Goal: Contribute content: Contribute content

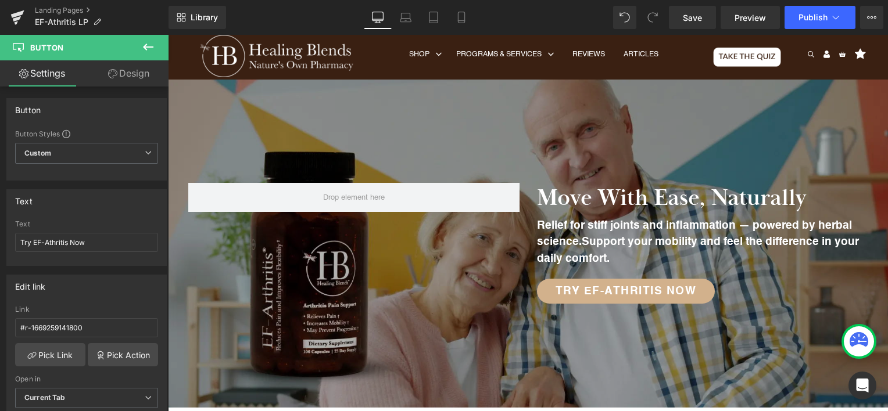
scroll to position [1805, 0]
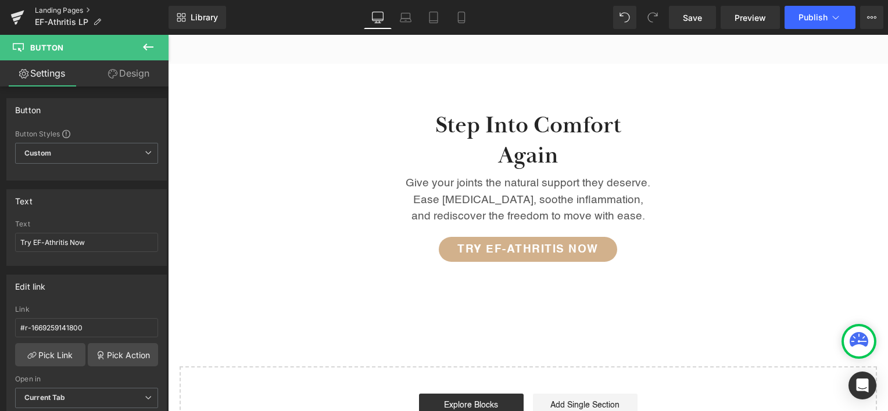
click at [71, 8] on link "Landing Pages" at bounding box center [102, 10] width 134 height 9
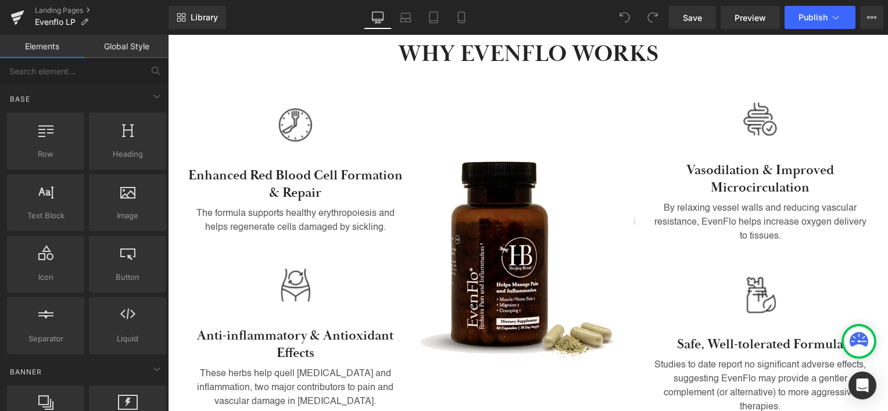
scroll to position [655, 0]
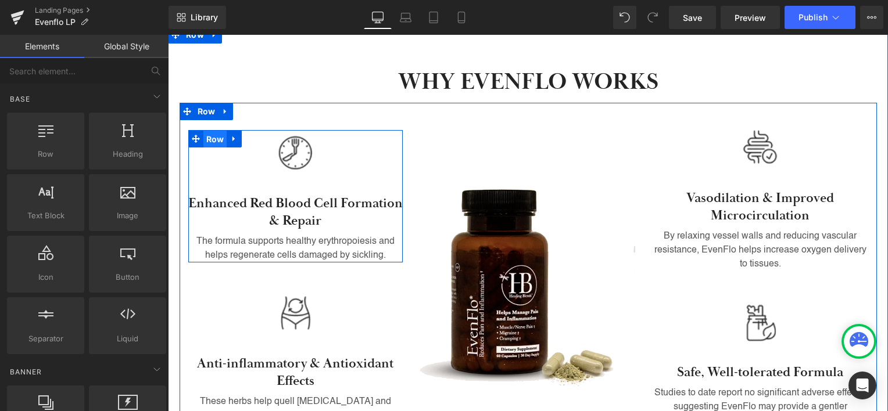
click at [206, 131] on span "Row" at bounding box center [215, 139] width 24 height 17
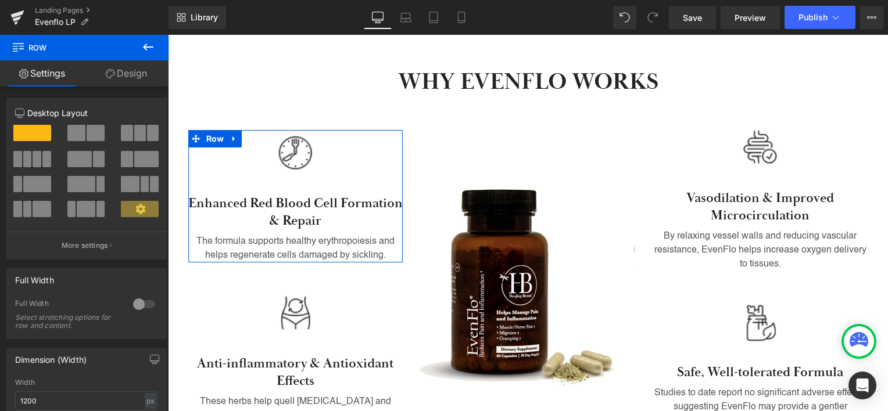
click at [140, 77] on link "Design" at bounding box center [126, 73] width 84 height 26
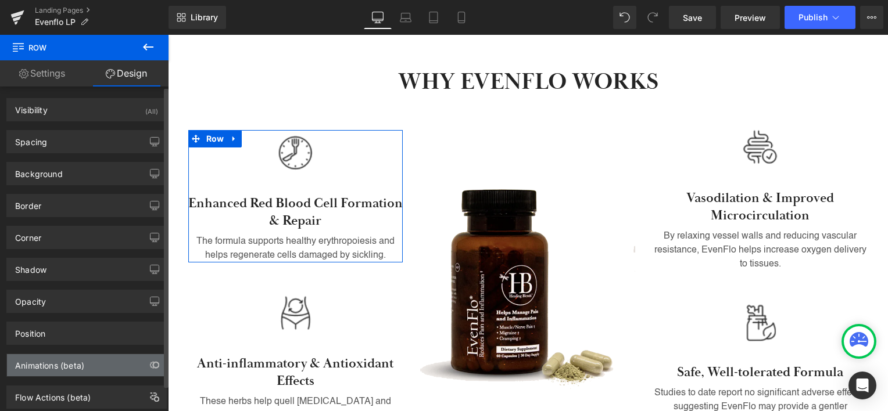
click at [63, 366] on div "Animations (beta)" at bounding box center [49, 362] width 69 height 16
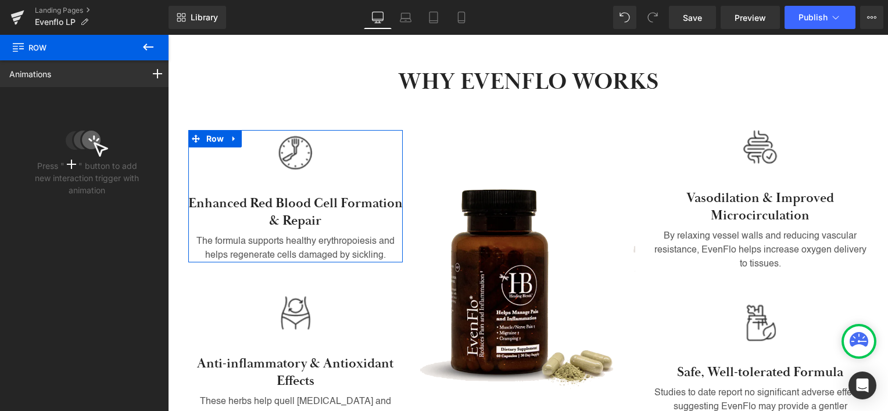
click at [67, 166] on icon at bounding box center [71, 164] width 9 height 9
click at [72, 167] on icon at bounding box center [71, 164] width 9 height 9
click at [99, 153] on icon at bounding box center [101, 149] width 15 height 15
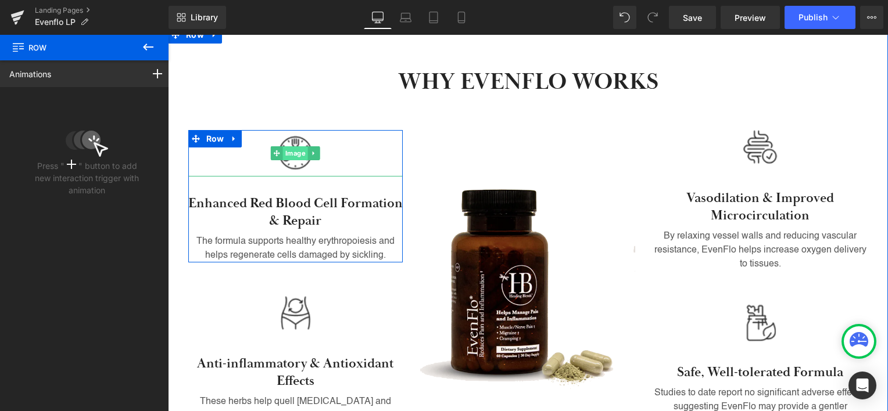
click at [293, 146] on span "Image" at bounding box center [295, 153] width 25 height 14
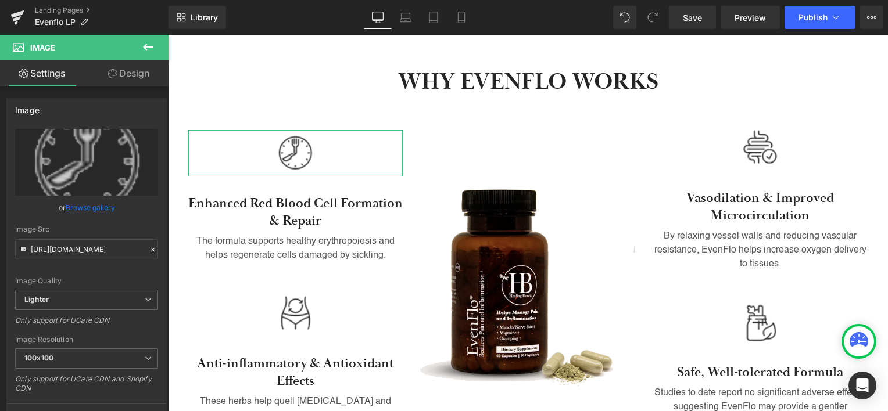
click at [134, 71] on link "Design" at bounding box center [129, 73] width 84 height 26
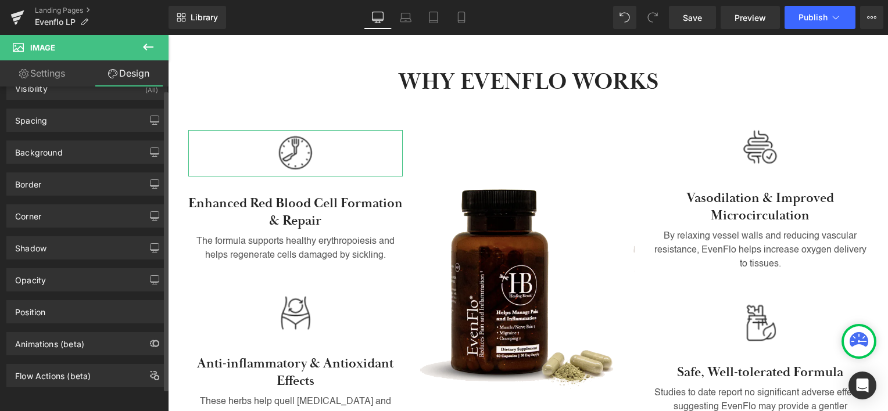
scroll to position [28, 0]
click at [56, 335] on div "Animations (beta)" at bounding box center [49, 341] width 69 height 16
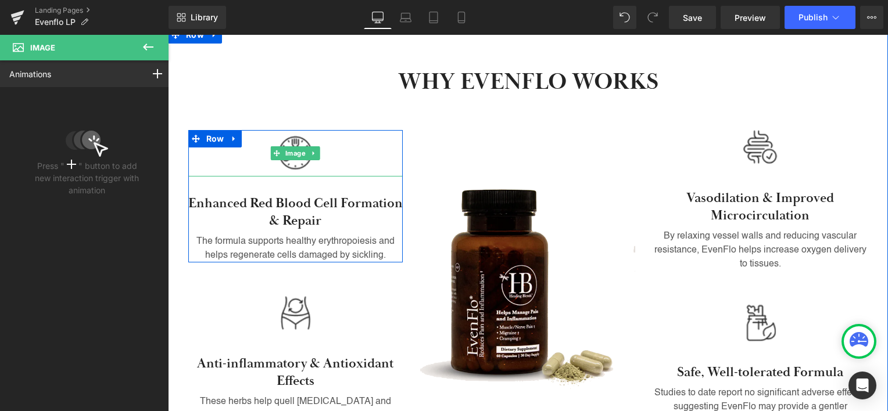
click at [354, 130] on div at bounding box center [295, 153] width 215 height 46
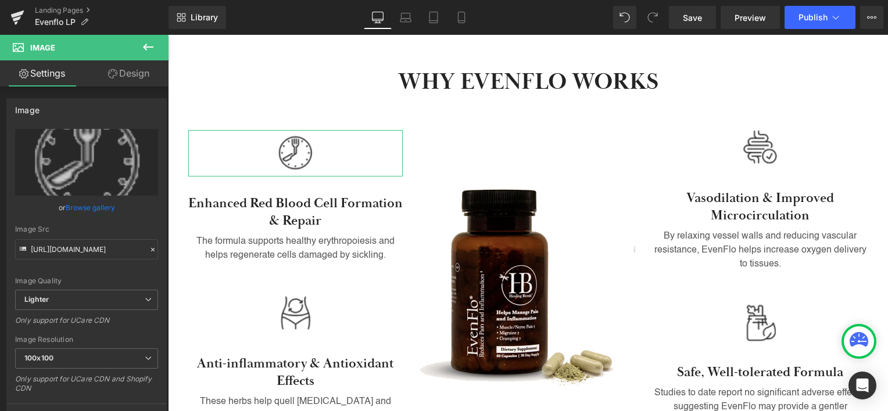
click at [144, 70] on link "Design" at bounding box center [129, 73] width 84 height 26
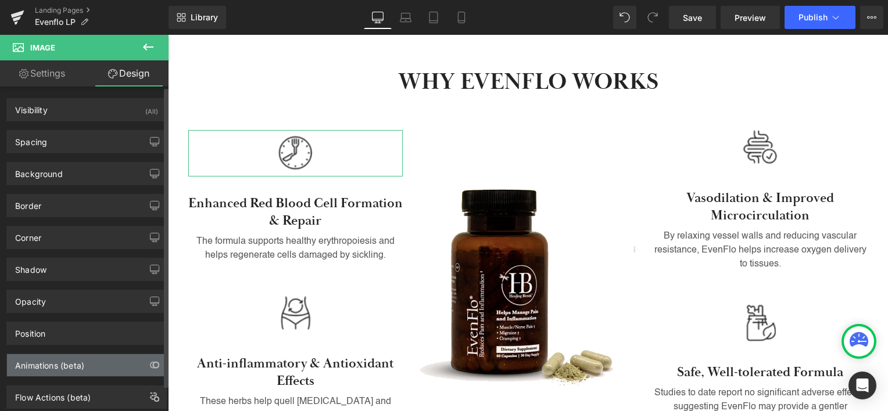
click at [95, 363] on div "Animations (beta)" at bounding box center [86, 365] width 159 height 22
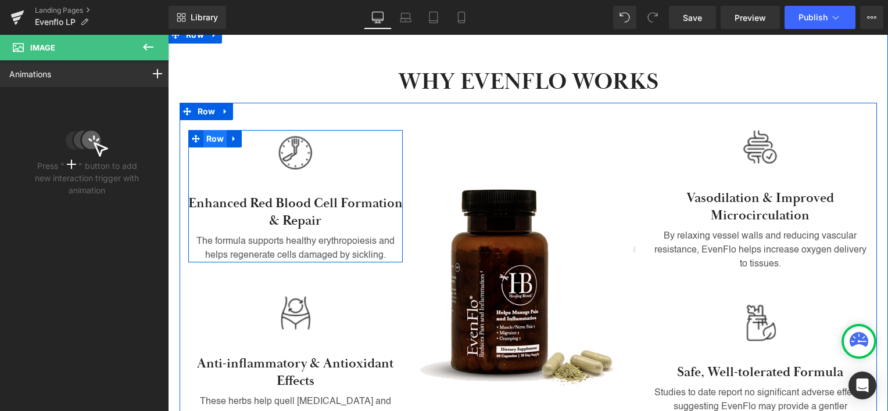
click at [207, 130] on span "Row" at bounding box center [215, 138] width 24 height 17
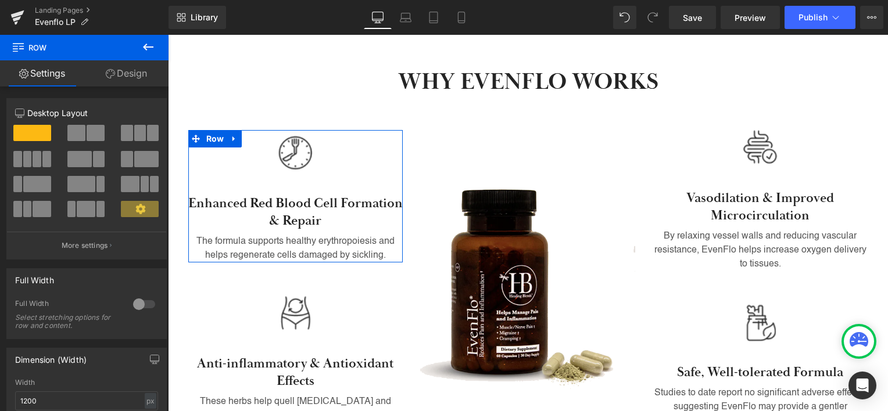
click at [130, 77] on link "Design" at bounding box center [126, 73] width 84 height 26
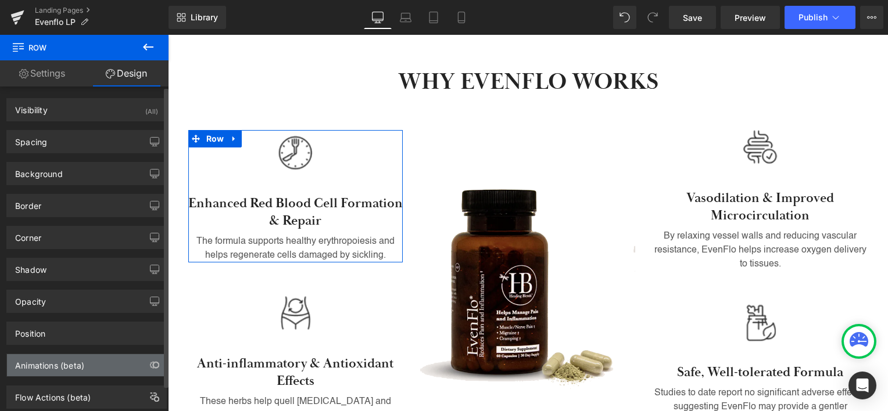
click at [105, 360] on div "Animations (beta)" at bounding box center [86, 365] width 159 height 22
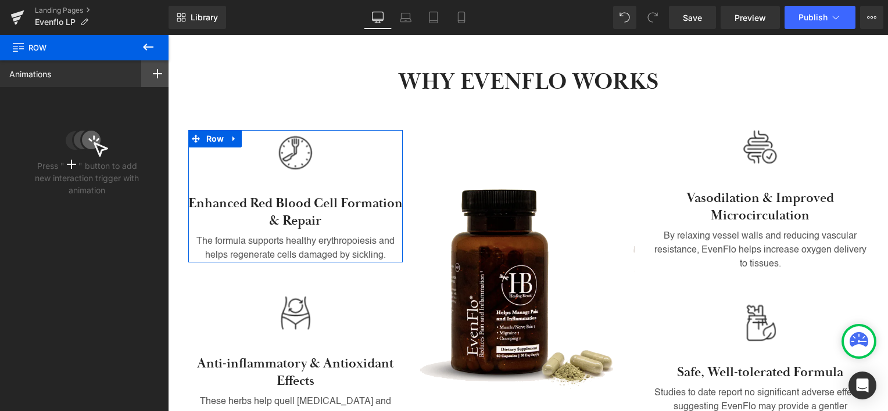
click at [153, 77] on icon at bounding box center [157, 73] width 9 height 9
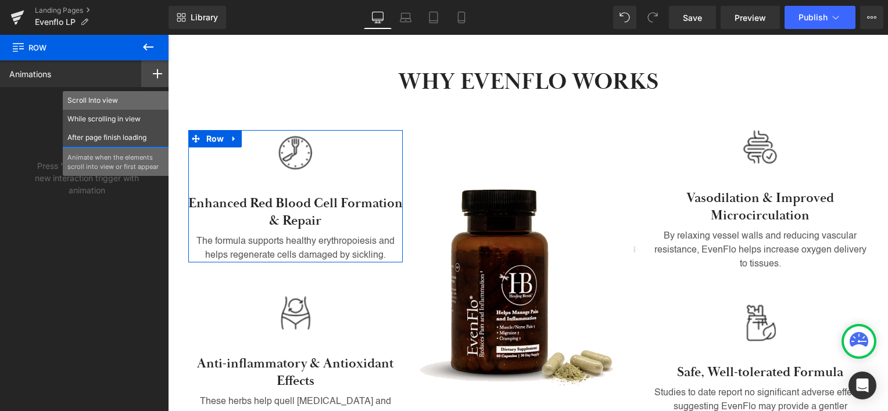
click at [115, 98] on p "Scroll Into view" at bounding box center [115, 100] width 97 height 10
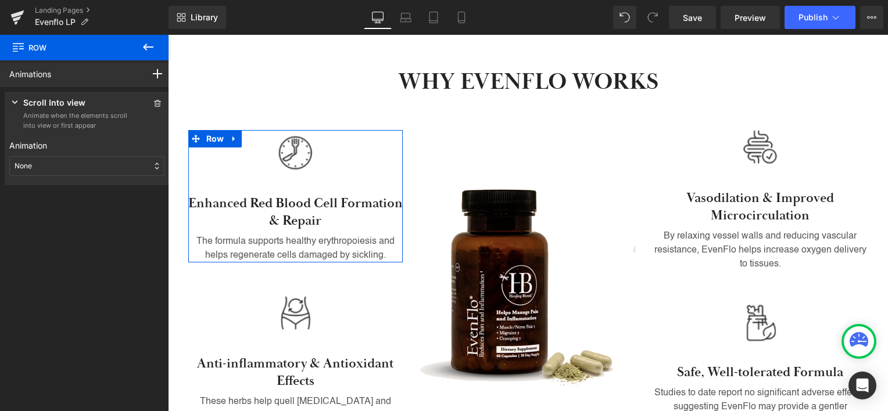
click at [120, 161] on div "None" at bounding box center [86, 166] width 155 height 20
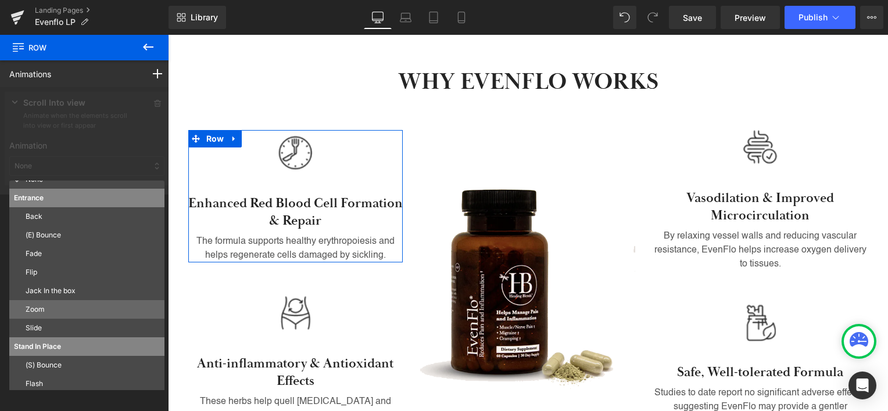
scroll to position [5, 0]
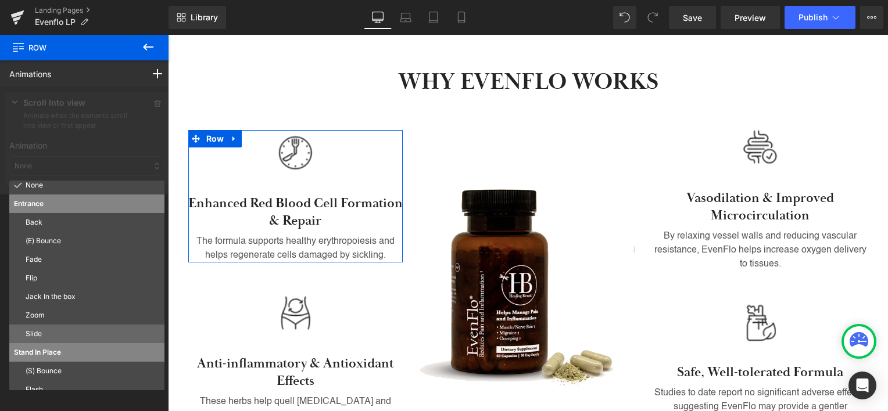
click at [78, 330] on p "Slide" at bounding box center [93, 334] width 134 height 10
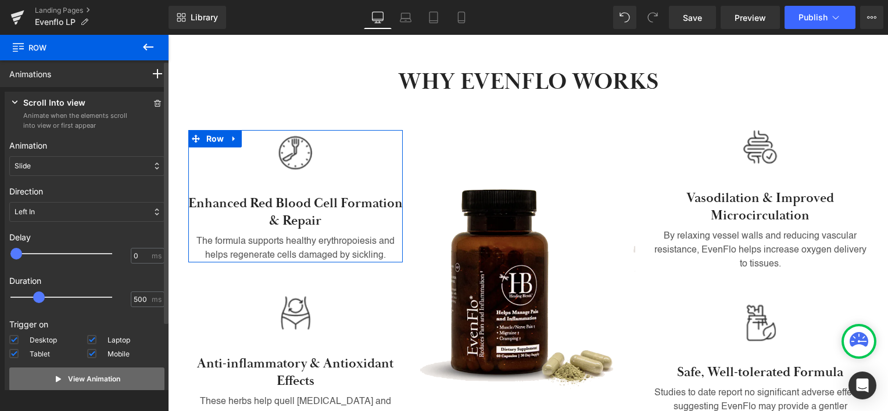
click at [75, 377] on p "View Animation" at bounding box center [94, 379] width 52 height 10
type input "750"
drag, startPoint x: 42, startPoint y: 300, endPoint x: 57, endPoint y: 302, distance: 15.3
click at [57, 302] on div at bounding box center [70, 297] width 102 height 23
click at [82, 374] on p "View Animation" at bounding box center [94, 379] width 52 height 10
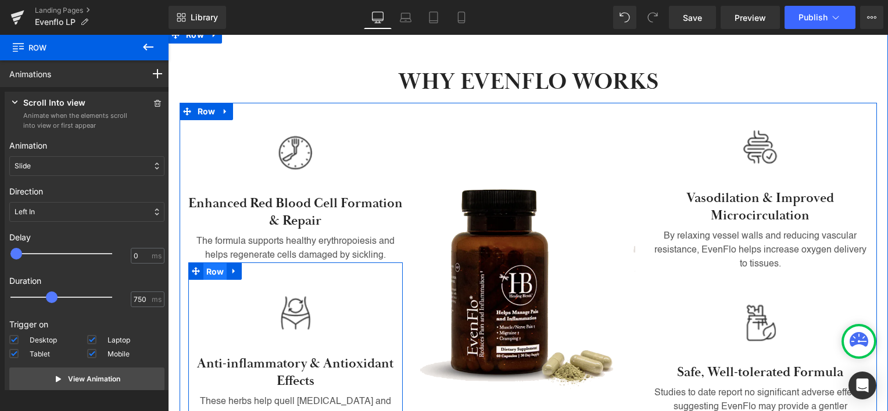
click at [212, 263] on span "Row" at bounding box center [215, 271] width 24 height 17
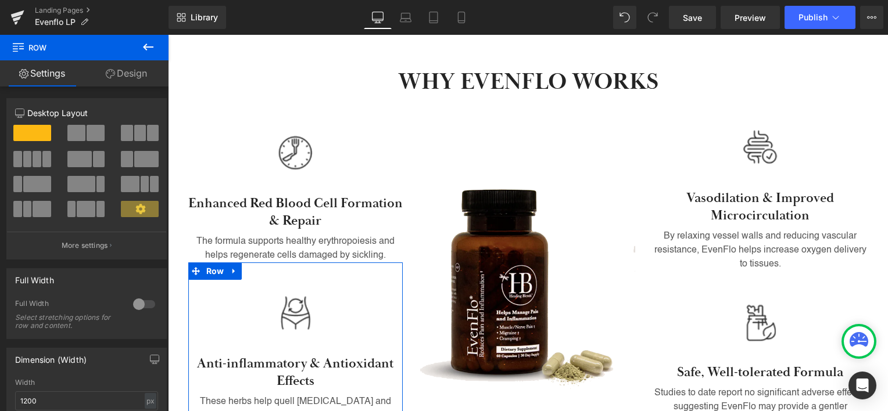
click at [131, 67] on link "Design" at bounding box center [126, 73] width 84 height 26
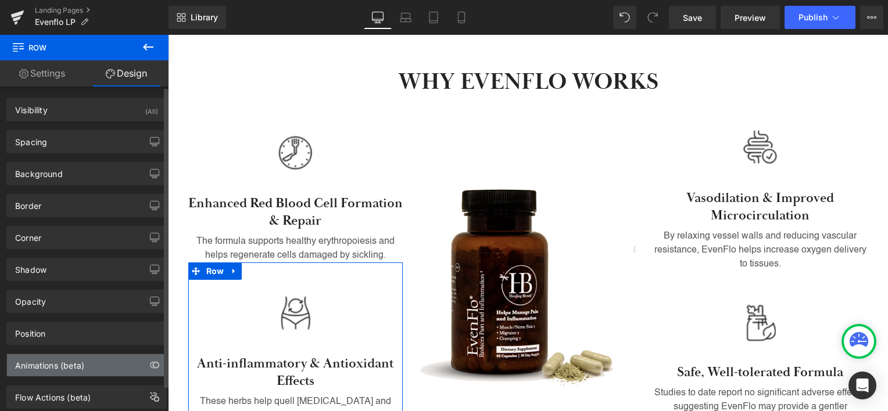
click at [103, 361] on div "Animations (beta)" at bounding box center [86, 365] width 159 height 22
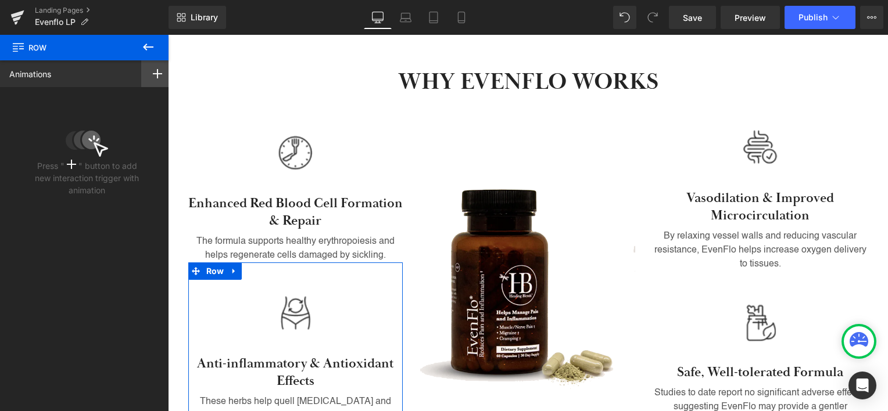
click at [152, 66] on div at bounding box center [157, 73] width 33 height 27
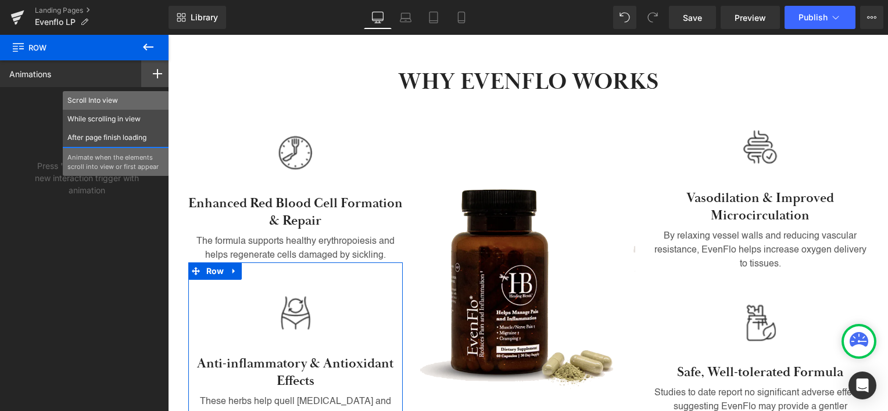
click at [128, 101] on p "Scroll Into view" at bounding box center [115, 100] width 97 height 10
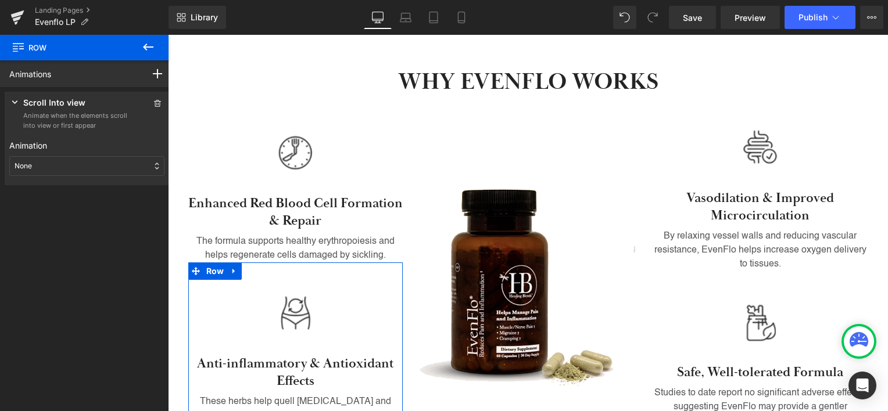
click at [130, 166] on div "None" at bounding box center [86, 166] width 155 height 20
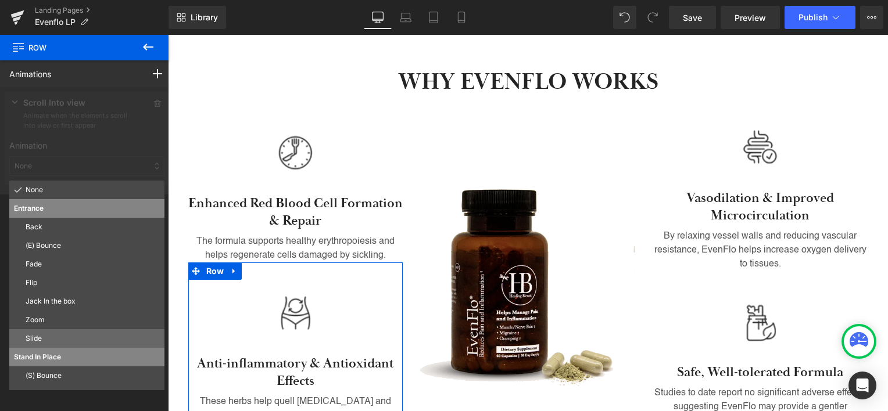
click at [86, 343] on p "Slide" at bounding box center [93, 339] width 134 height 10
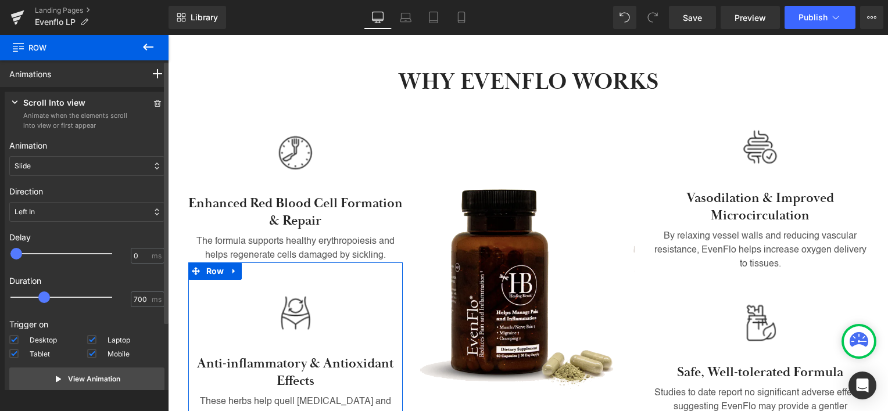
type input "750"
drag, startPoint x: 41, startPoint y: 299, endPoint x: 57, endPoint y: 299, distance: 16.3
click at [57, 299] on span at bounding box center [52, 298] width 12 height 12
type input "100"
drag, startPoint x: 17, startPoint y: 256, endPoint x: 24, endPoint y: 256, distance: 7.0
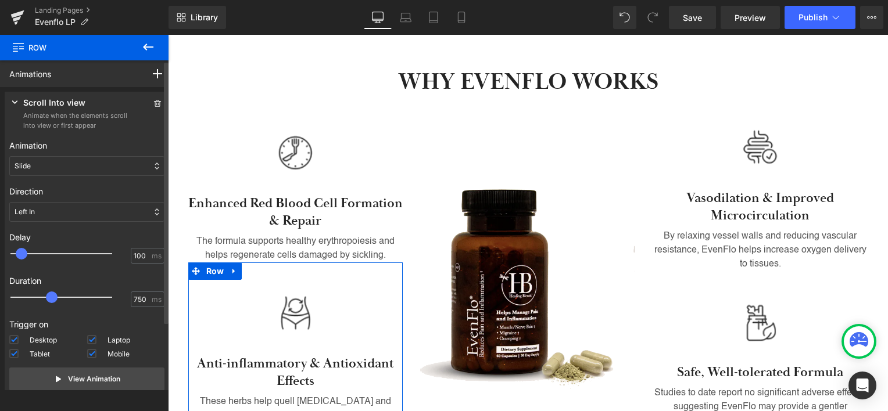
click at [24, 256] on span at bounding box center [22, 254] width 12 height 12
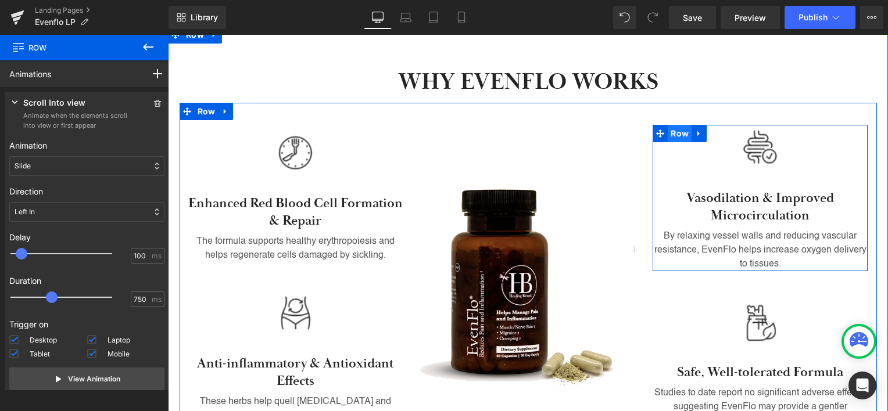
click at [679, 125] on span "Row" at bounding box center [680, 133] width 24 height 17
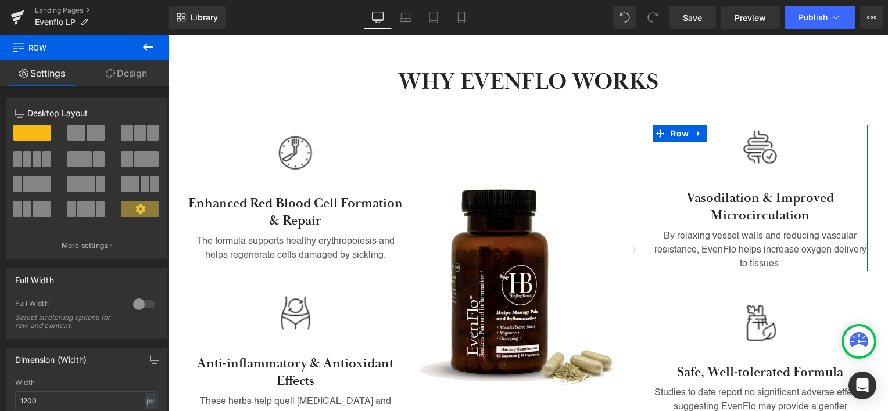
click at [125, 74] on link "Design" at bounding box center [126, 73] width 84 height 26
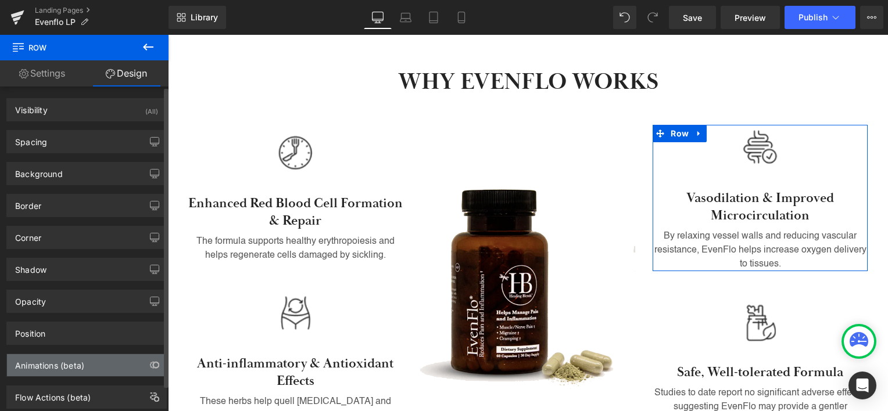
click at [99, 359] on div "Animations (beta)" at bounding box center [86, 365] width 159 height 22
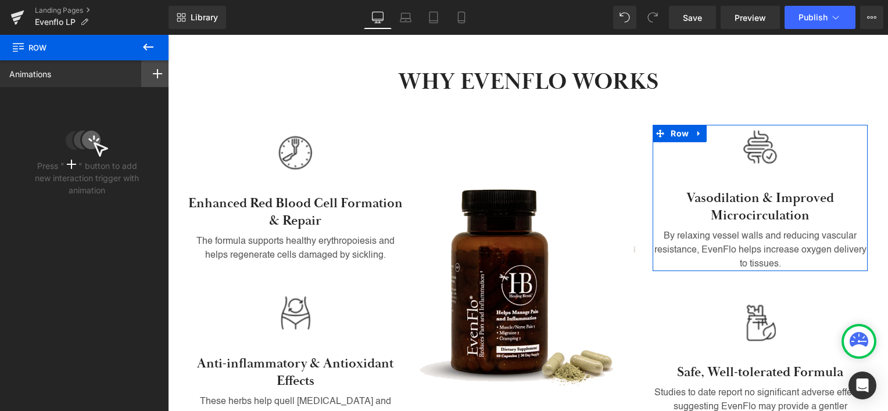
click at [157, 71] on rect at bounding box center [157, 73] width 1 height 9
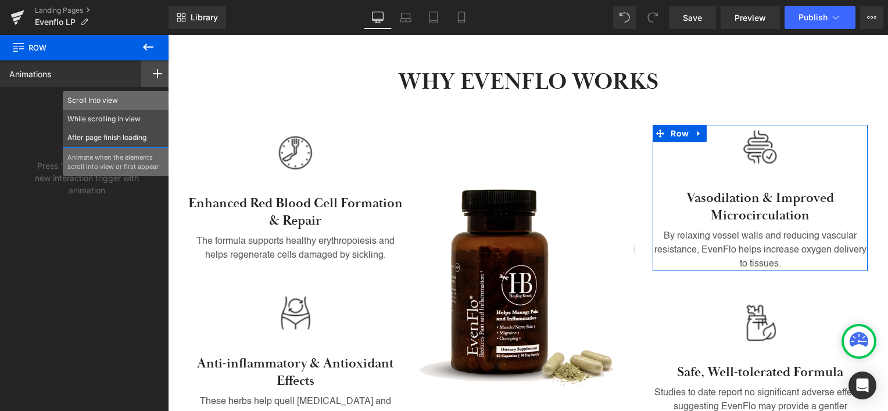
click at [102, 100] on p "Scroll Into view" at bounding box center [115, 100] width 97 height 10
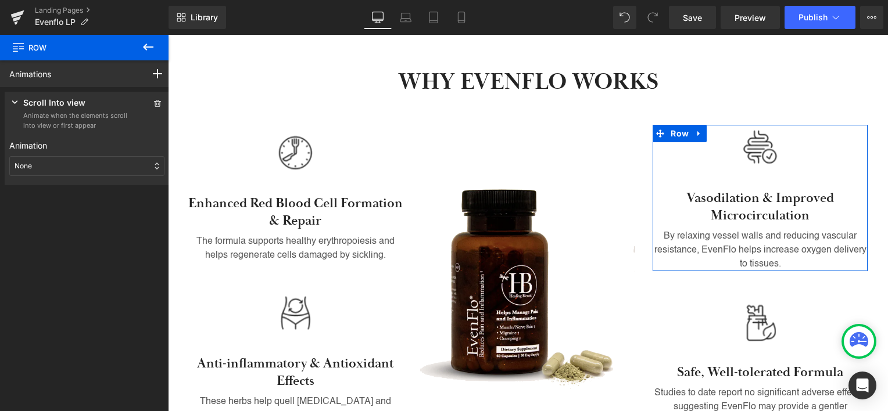
click at [88, 167] on div "None" at bounding box center [86, 166] width 155 height 20
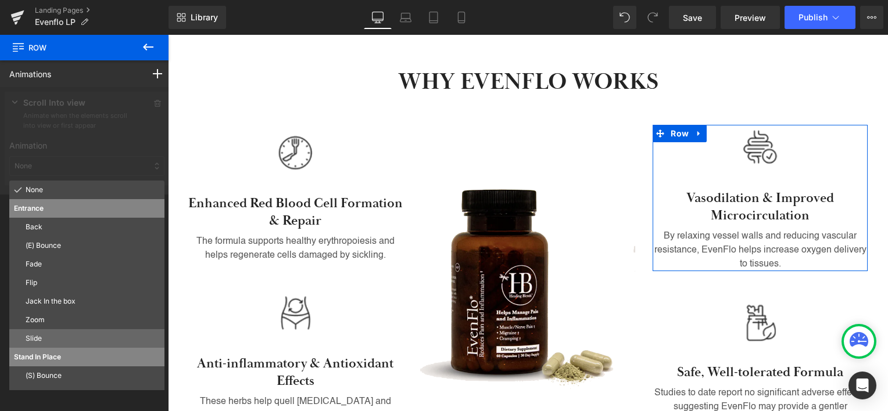
click at [65, 341] on p "Slide" at bounding box center [93, 339] width 134 height 10
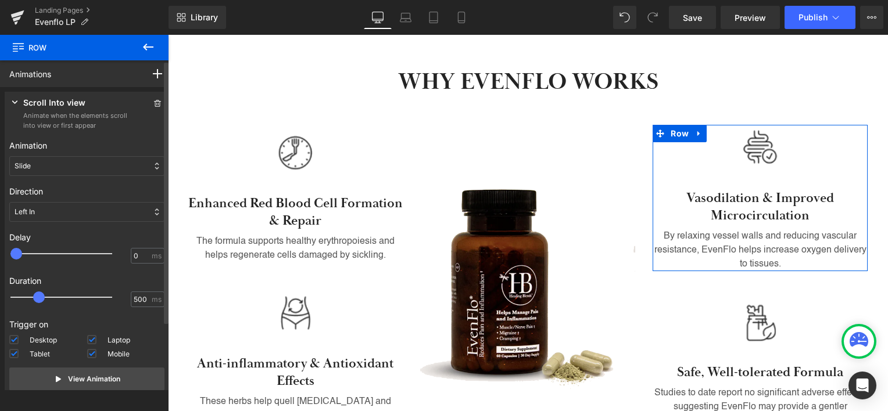
click at [67, 209] on div "Left In" at bounding box center [86, 212] width 155 height 20
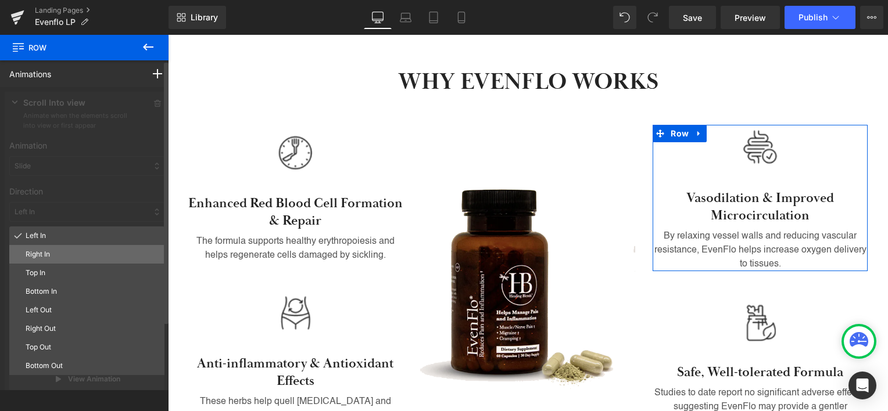
click at [69, 252] on p "Right In" at bounding box center [93, 254] width 134 height 10
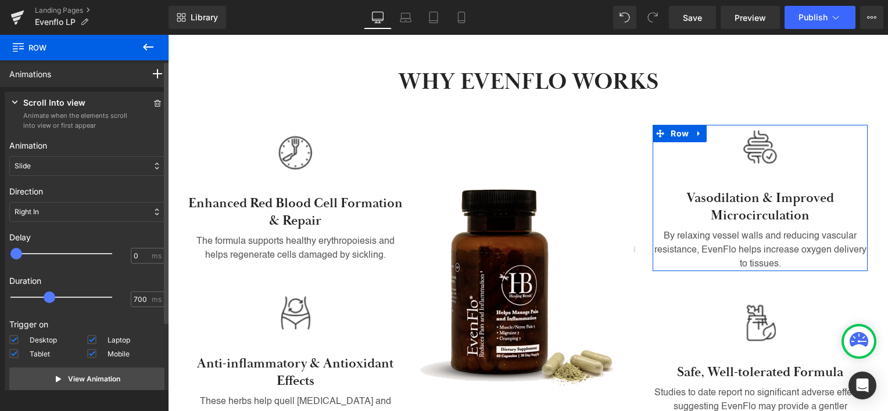
type input "750"
drag, startPoint x: 38, startPoint y: 295, endPoint x: 53, endPoint y: 294, distance: 15.7
click at [53, 294] on span at bounding box center [52, 298] width 12 height 12
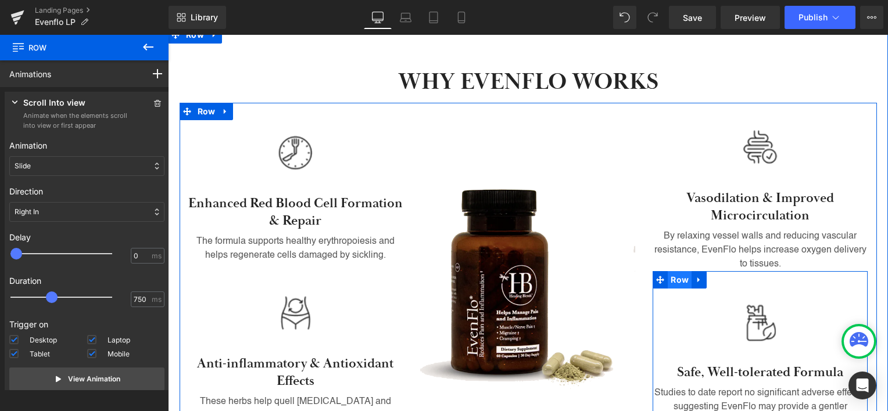
click at [679, 271] on span "Row" at bounding box center [680, 279] width 24 height 17
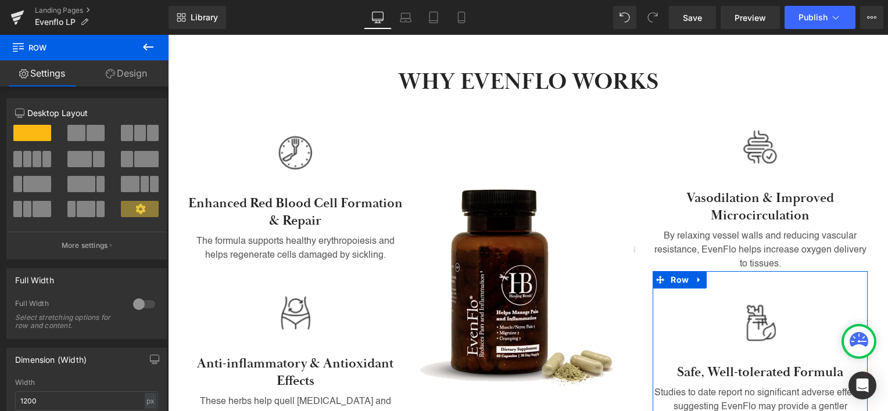
click at [142, 72] on link "Design" at bounding box center [126, 73] width 84 height 26
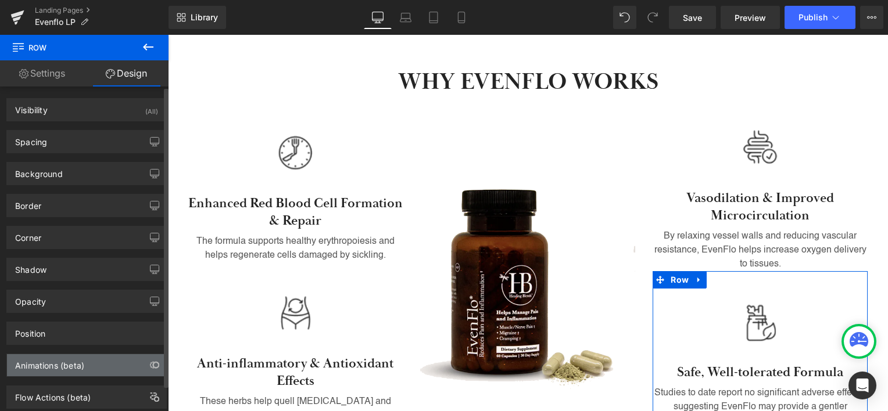
click at [130, 363] on div "Animations (beta)" at bounding box center [86, 365] width 159 height 22
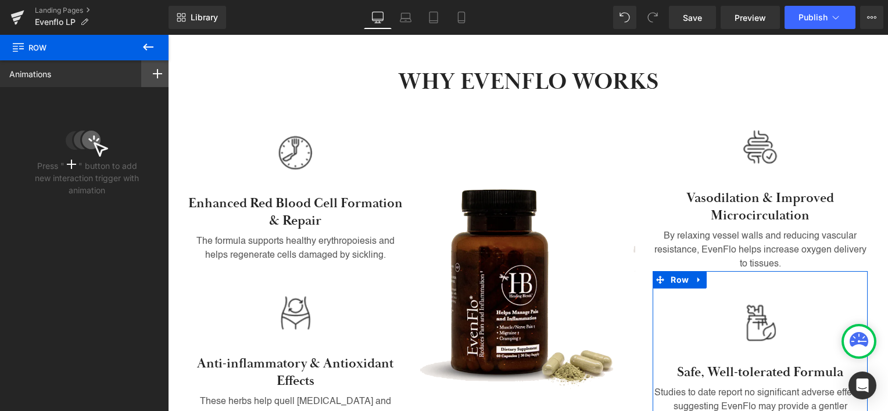
click at [153, 73] on rect at bounding box center [157, 73] width 9 height 1
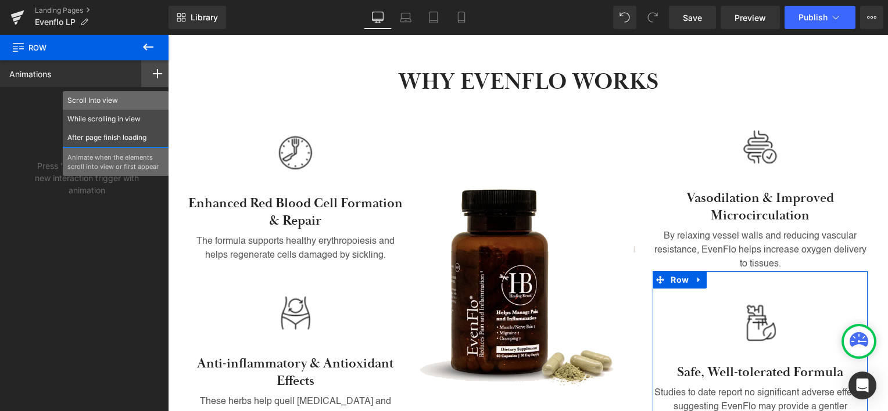
click at [108, 98] on p "Scroll Into view" at bounding box center [115, 100] width 97 height 10
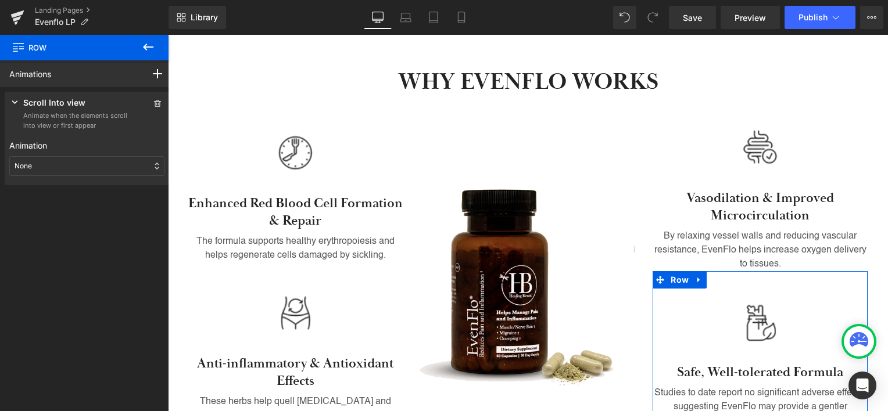
click at [124, 160] on div "None" at bounding box center [86, 166] width 155 height 20
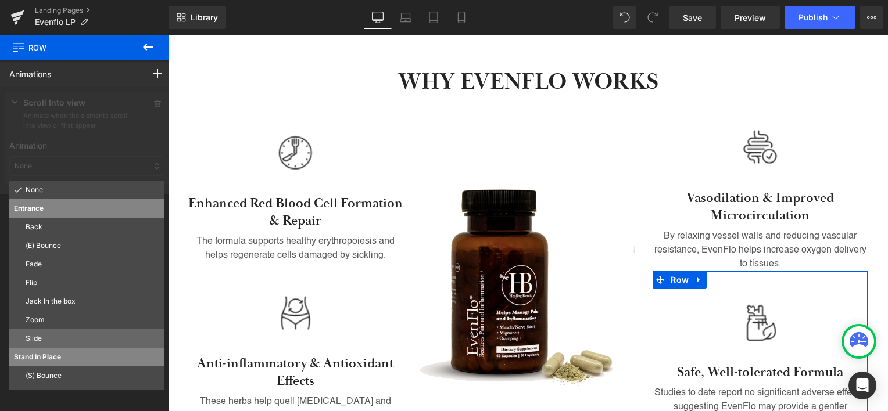
click at [66, 343] on p "Slide" at bounding box center [93, 339] width 134 height 10
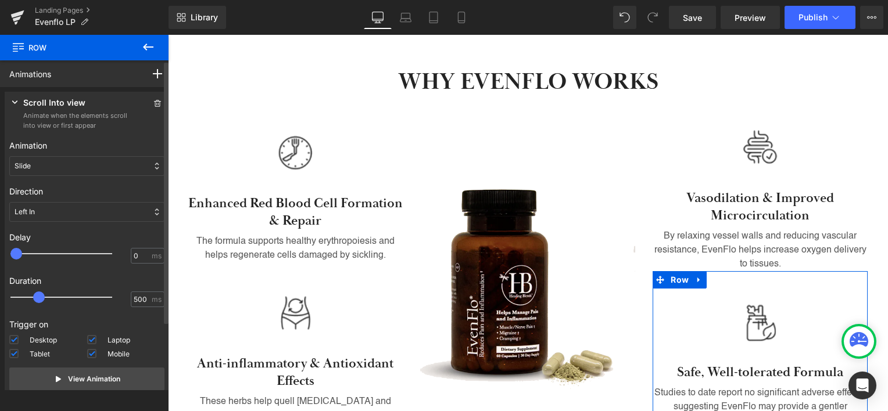
click at [123, 211] on div "Left In" at bounding box center [86, 212] width 155 height 20
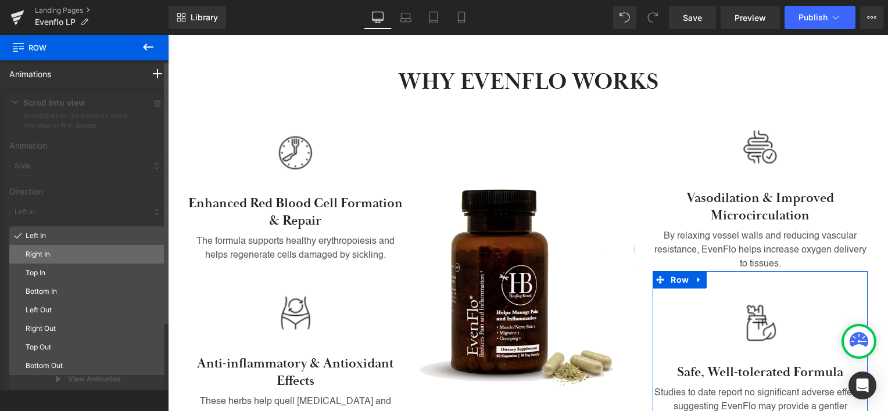
click at [103, 256] on p "Right In" at bounding box center [93, 254] width 134 height 10
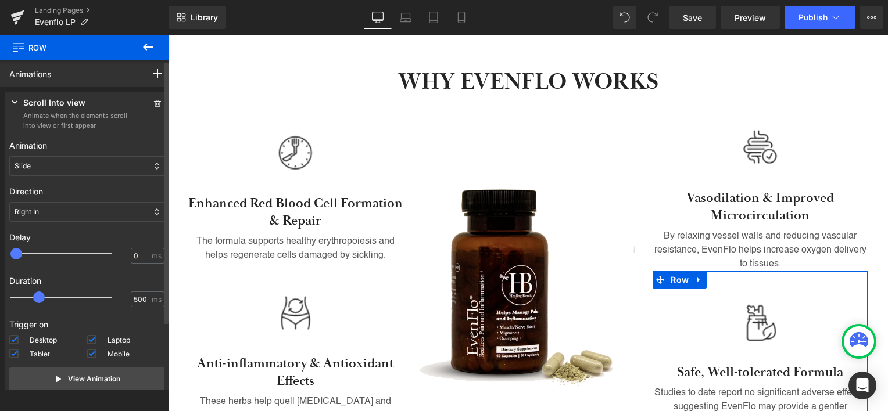
type input "100"
drag, startPoint x: 15, startPoint y: 251, endPoint x: 23, endPoint y: 253, distance: 8.5
click at [23, 253] on span at bounding box center [22, 254] width 12 height 12
drag, startPoint x: 43, startPoint y: 296, endPoint x: 59, endPoint y: 296, distance: 15.7
click at [59, 296] on div at bounding box center [70, 297] width 102 height 23
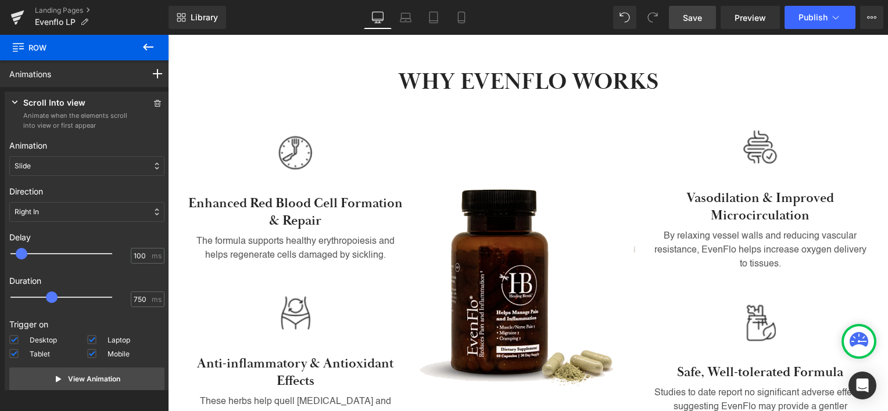
drag, startPoint x: 693, startPoint y: 19, endPoint x: 476, endPoint y: 73, distance: 222.8
click at [693, 19] on span "Save" at bounding box center [692, 18] width 19 height 12
click at [815, 19] on span "Publish" at bounding box center [812, 17] width 29 height 9
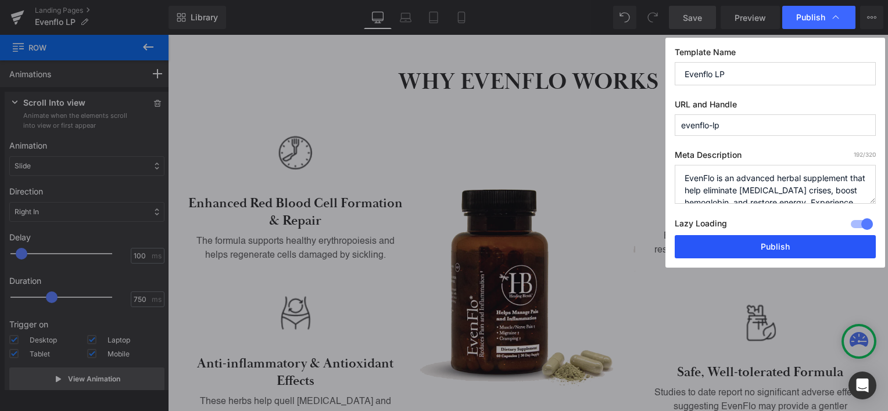
drag, startPoint x: 801, startPoint y: 250, endPoint x: 633, endPoint y: 215, distance: 171.6
click at [801, 250] on button "Publish" at bounding box center [775, 246] width 201 height 23
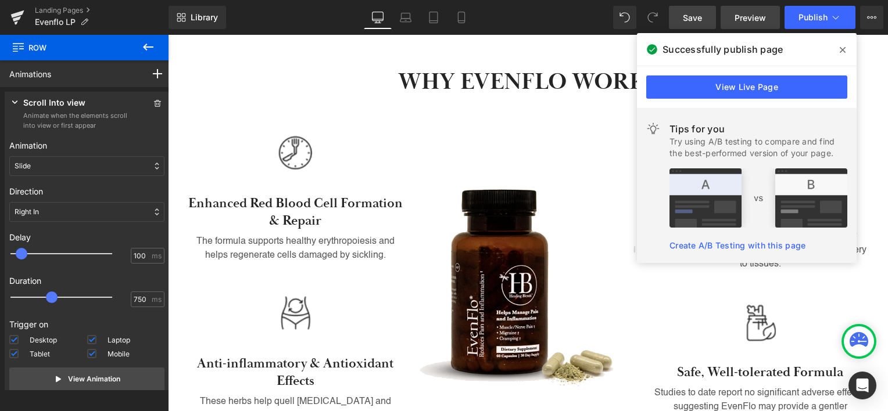
click at [732, 19] on link "Preview" at bounding box center [750, 17] width 59 height 23
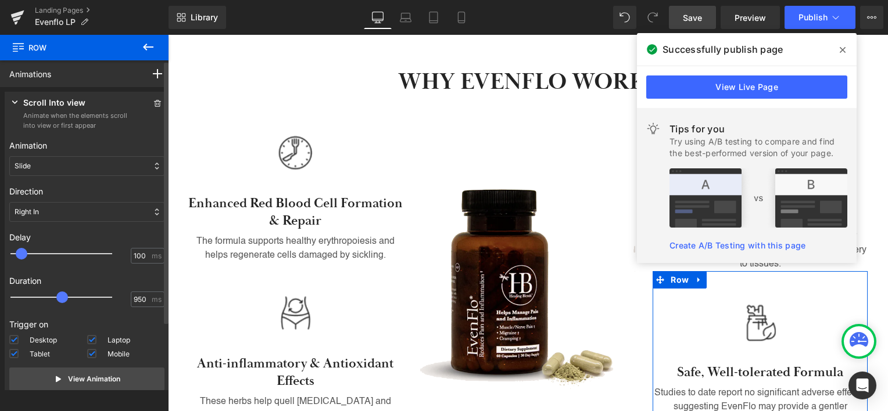
type input "1000"
drag, startPoint x: 52, startPoint y: 298, endPoint x: 68, endPoint y: 296, distance: 15.8
click at [68, 296] on span at bounding box center [65, 298] width 12 height 12
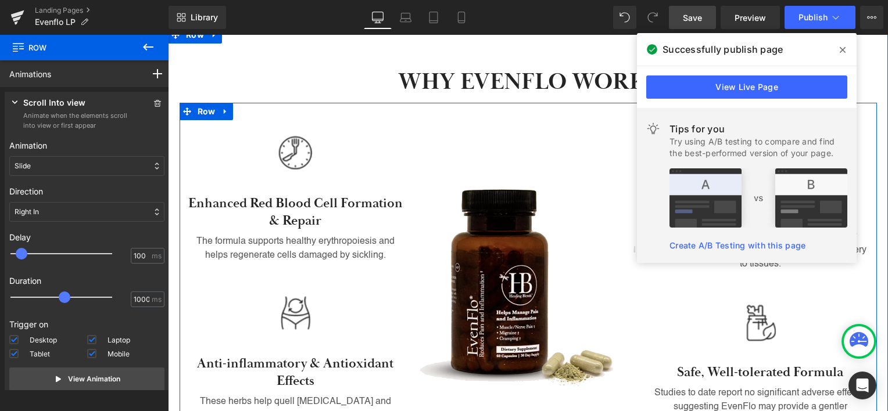
click at [615, 125] on div "Image" at bounding box center [527, 283] width 232 height 317
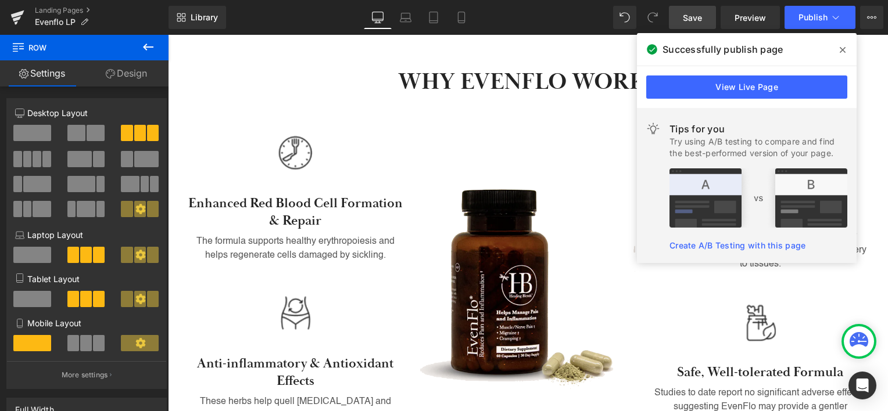
click at [840, 48] on icon at bounding box center [843, 49] width 6 height 9
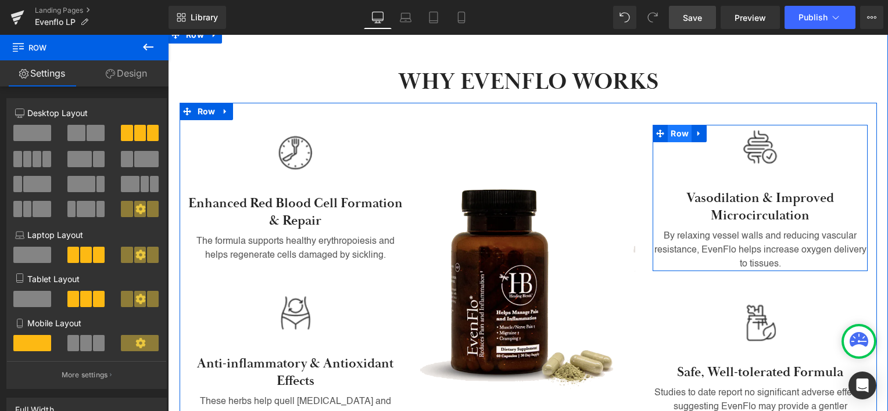
click at [670, 125] on span "Row" at bounding box center [680, 133] width 24 height 17
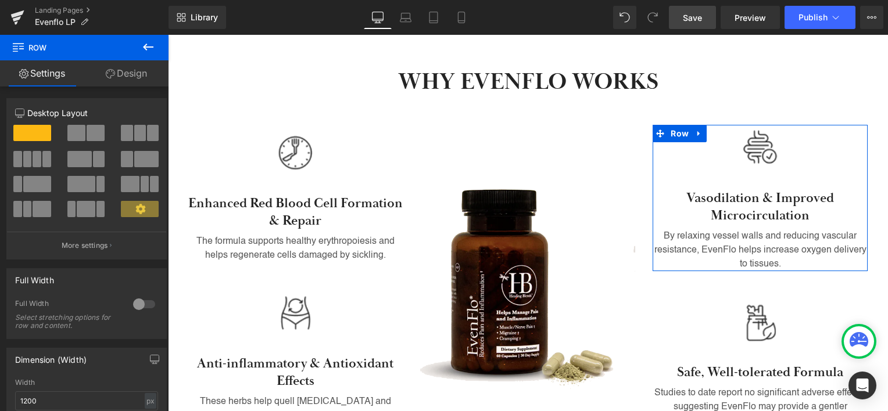
click at [134, 76] on link "Design" at bounding box center [126, 73] width 84 height 26
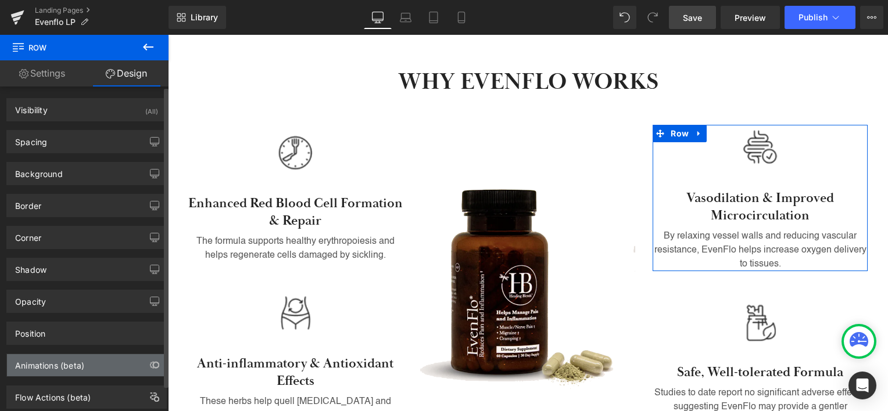
click at [109, 363] on div "Animations (beta)" at bounding box center [86, 365] width 159 height 22
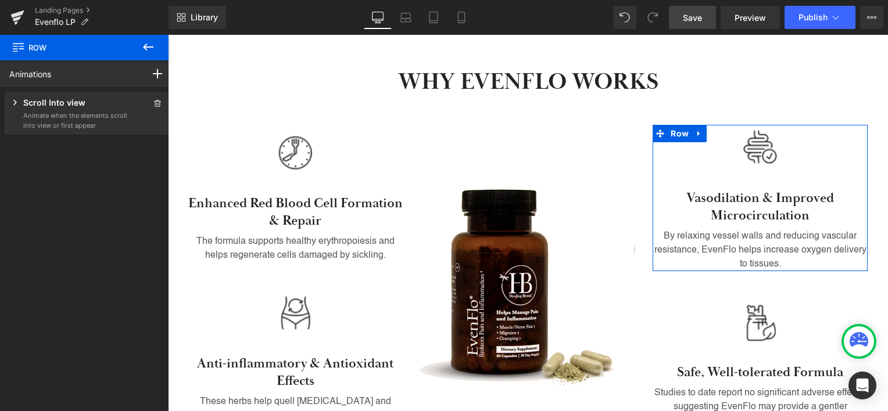
click at [102, 105] on div "Scroll Into view" at bounding box center [68, 103] width 119 height 15
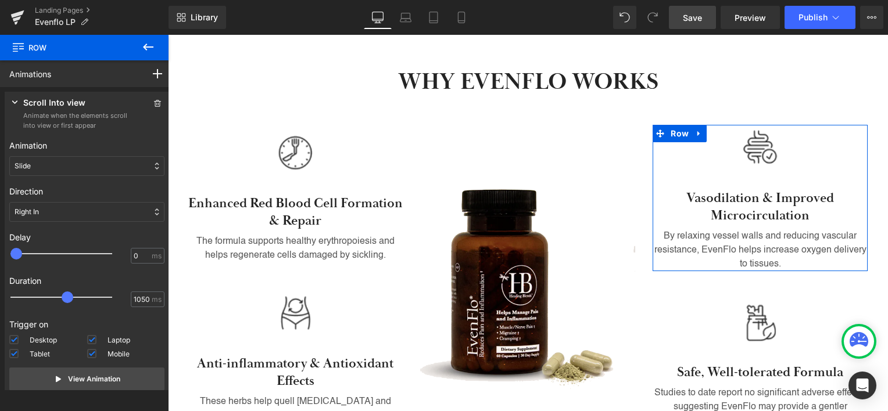
type input "1000"
drag, startPoint x: 51, startPoint y: 299, endPoint x: 63, endPoint y: 293, distance: 14.0
click at [65, 295] on span at bounding box center [65, 298] width 12 height 12
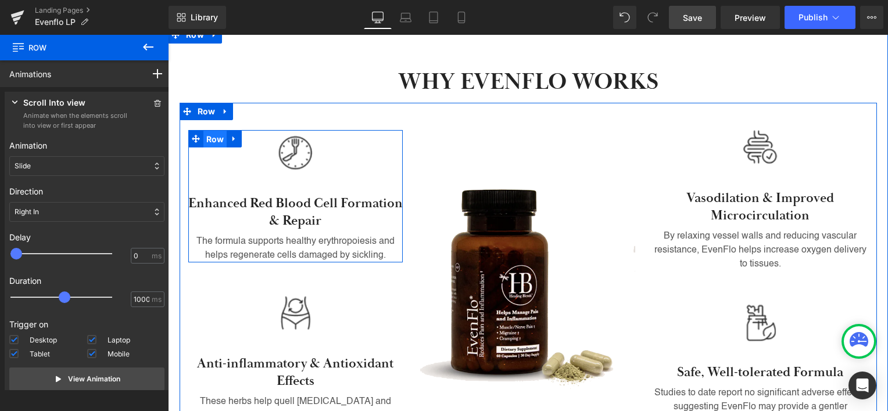
click at [213, 131] on span "Row" at bounding box center [215, 139] width 24 height 17
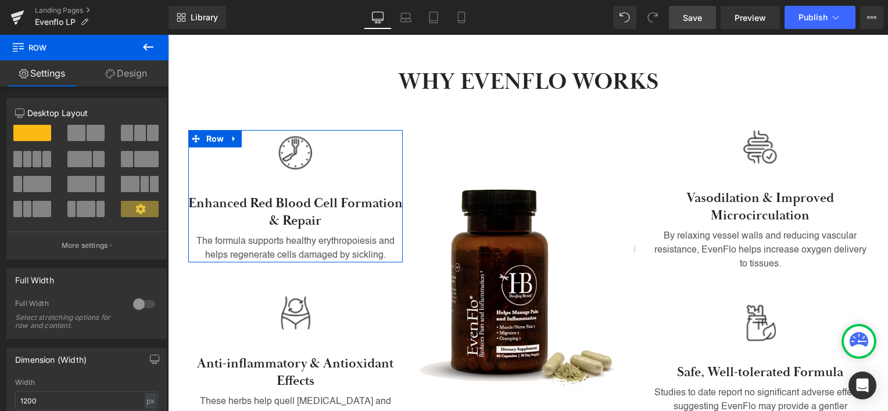
drag, startPoint x: 124, startPoint y: 72, endPoint x: 72, endPoint y: 304, distance: 237.6
click at [124, 72] on link "Design" at bounding box center [126, 73] width 84 height 26
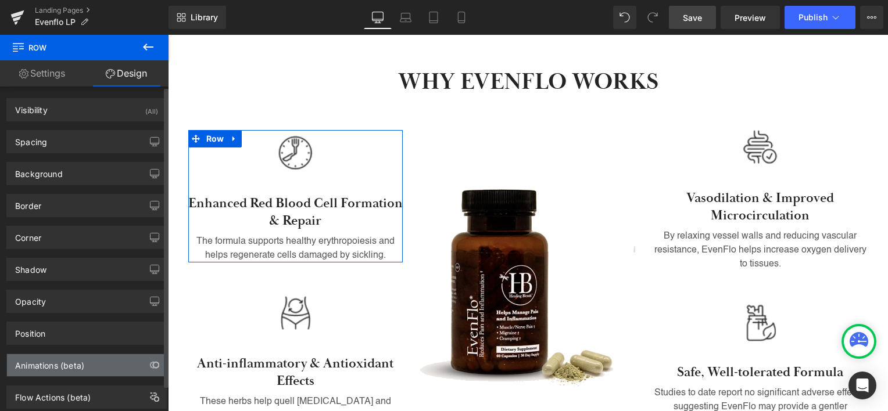
click at [95, 367] on div "Animations (beta)" at bounding box center [86, 365] width 159 height 22
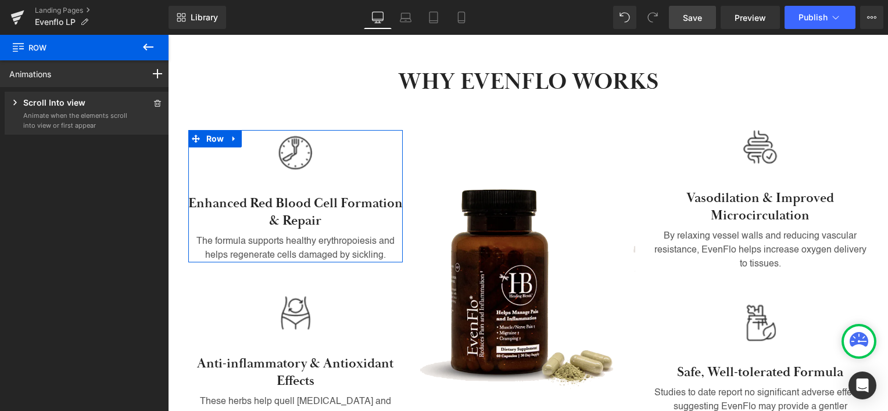
click at [65, 102] on p "Scroll Into view" at bounding box center [54, 103] width 62 height 15
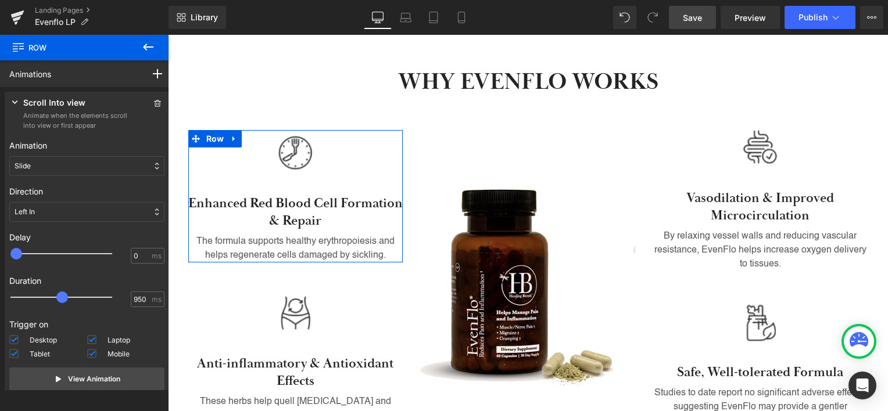
type input "1000"
drag, startPoint x: 56, startPoint y: 297, endPoint x: 69, endPoint y: 294, distance: 13.1
click at [69, 295] on span at bounding box center [65, 298] width 12 height 12
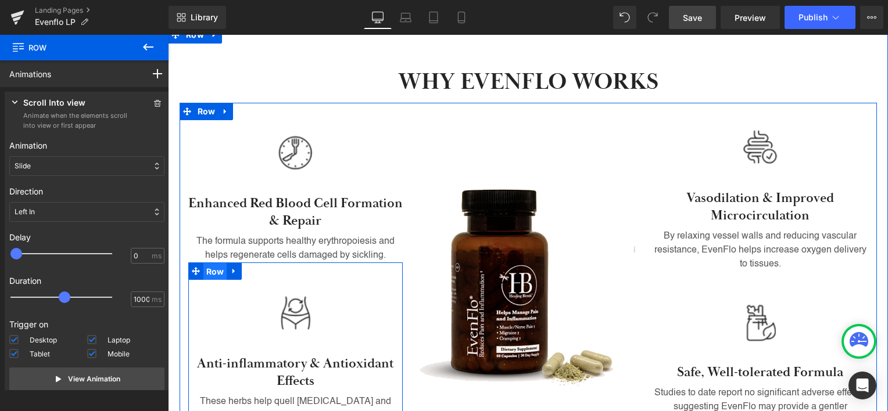
click at [205, 263] on span "Row" at bounding box center [215, 271] width 24 height 17
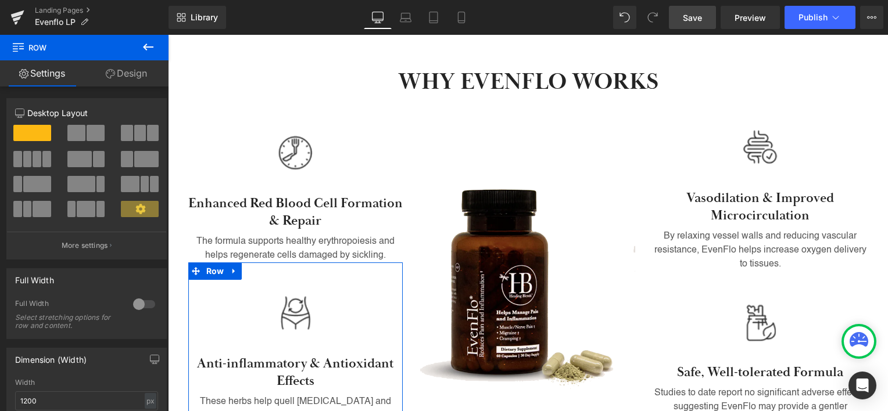
click at [128, 69] on link "Design" at bounding box center [126, 73] width 84 height 26
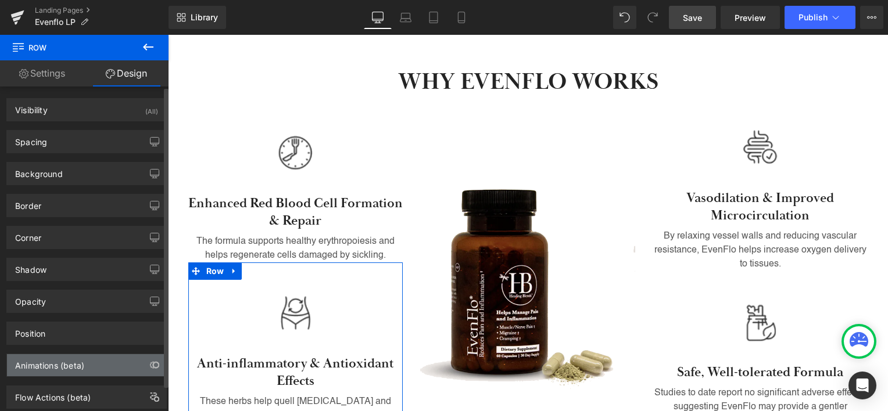
click at [59, 363] on div "Animations (beta)" at bounding box center [49, 362] width 69 height 16
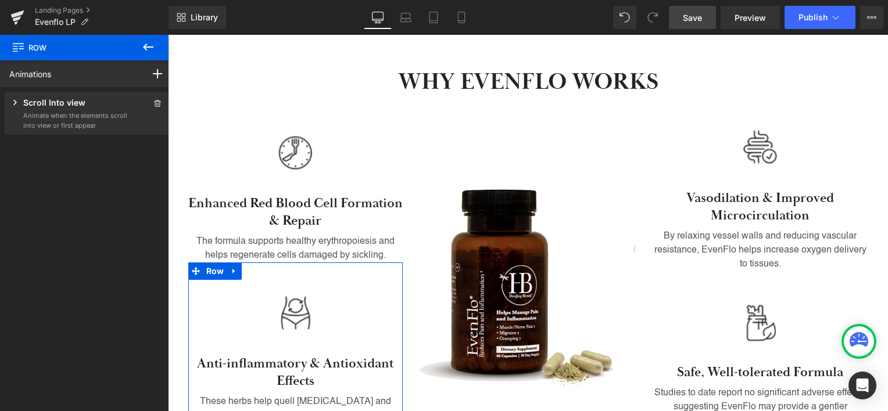
click at [51, 109] on p "Scroll Into view" at bounding box center [54, 103] width 62 height 15
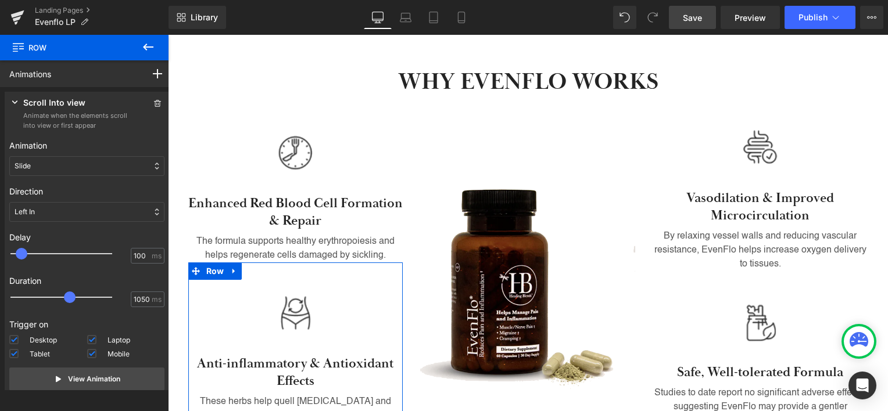
type input "1000"
drag, startPoint x: 49, startPoint y: 295, endPoint x: 65, endPoint y: 295, distance: 15.7
click at [65, 295] on span at bounding box center [65, 298] width 12 height 12
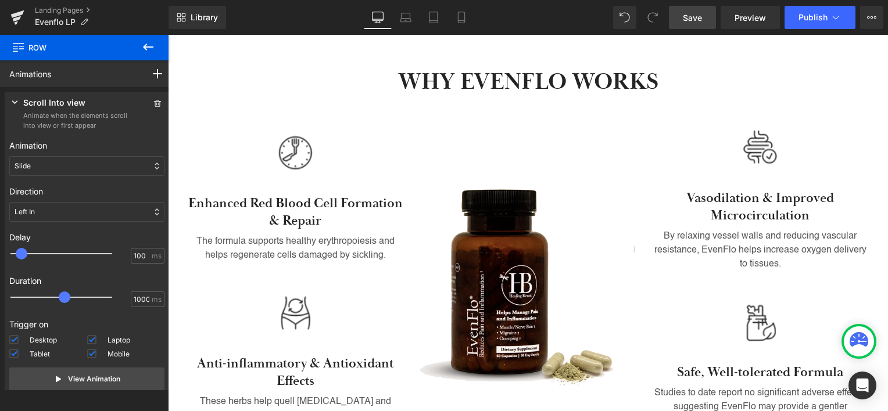
click at [700, 19] on span "Save" at bounding box center [692, 18] width 19 height 12
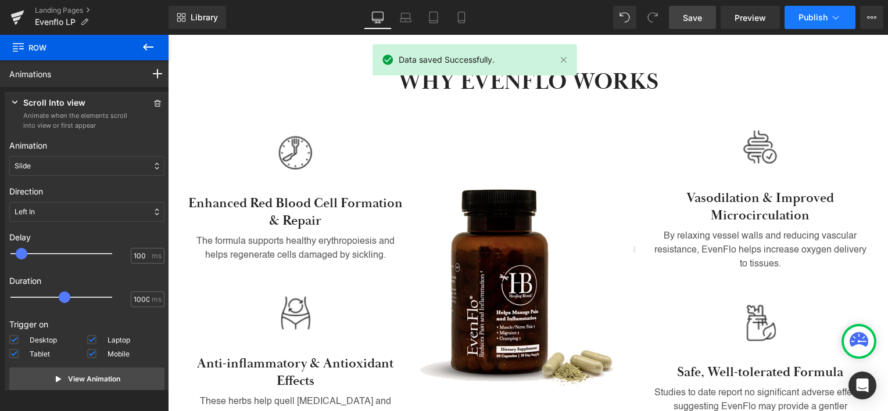
click at [800, 19] on span "Publish" at bounding box center [812, 17] width 29 height 9
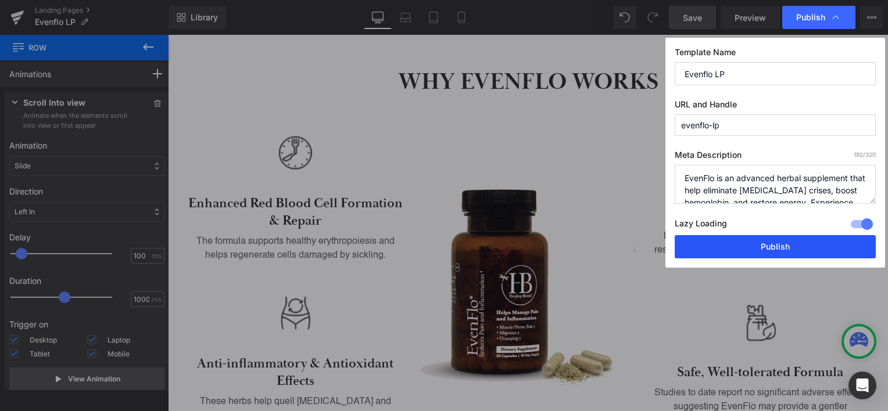
click at [768, 247] on button "Publish" at bounding box center [775, 246] width 201 height 23
